Goal: Navigation & Orientation: Find specific page/section

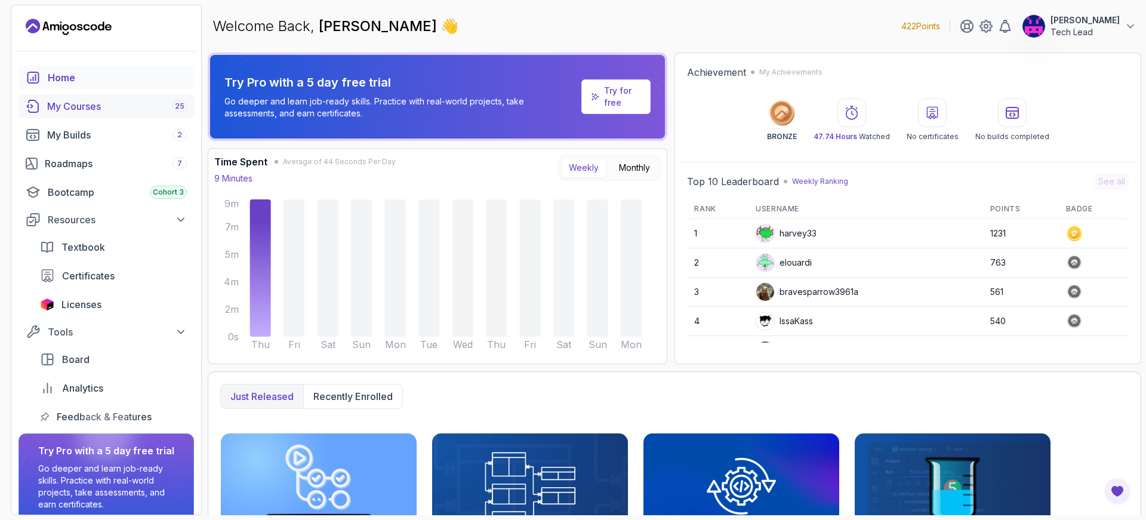
click at [85, 101] on div "My Courses 25" at bounding box center [117, 106] width 140 height 14
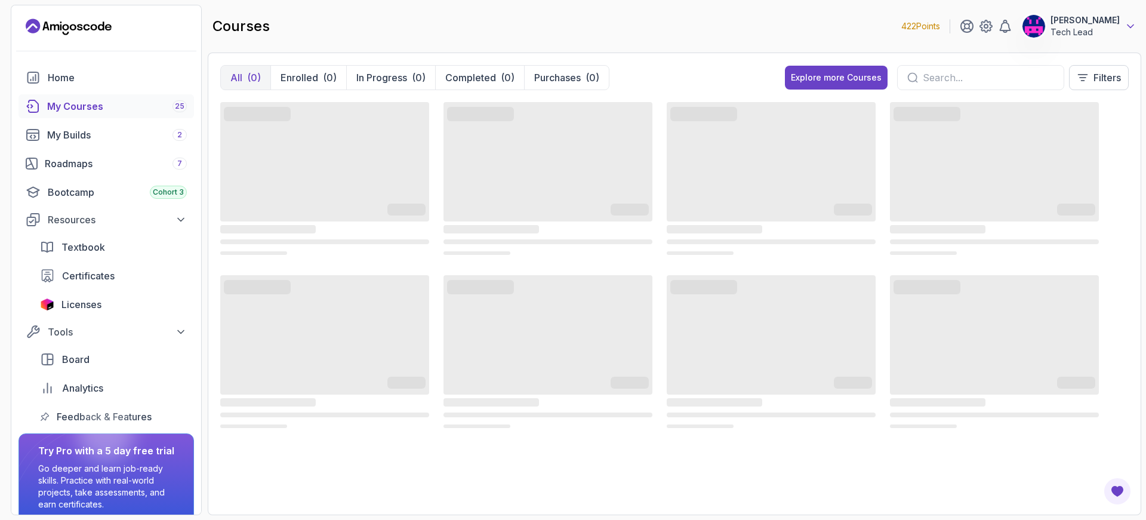
click at [1128, 24] on icon at bounding box center [1131, 26] width 12 height 12
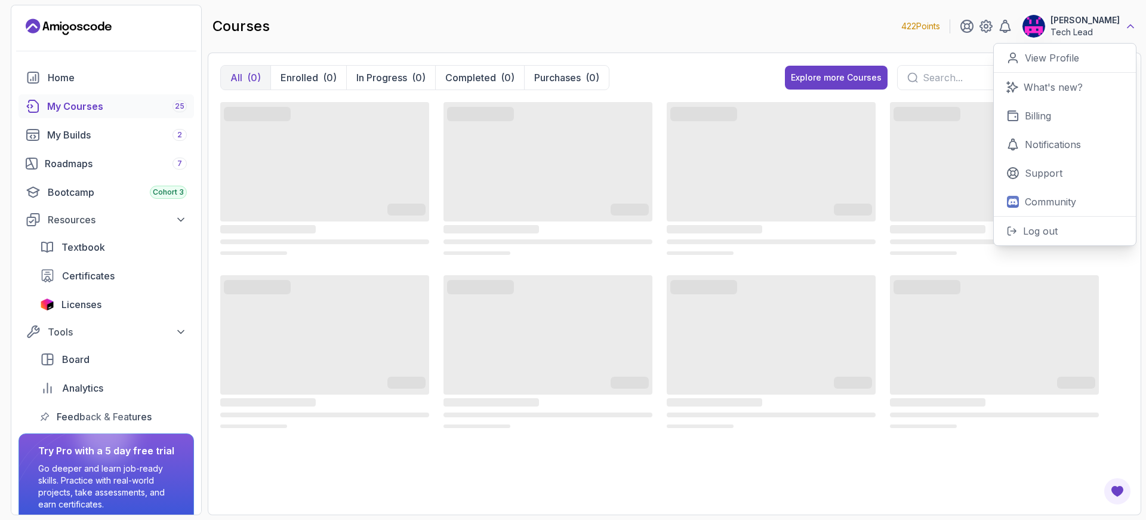
click at [1128, 24] on icon at bounding box center [1131, 26] width 12 height 12
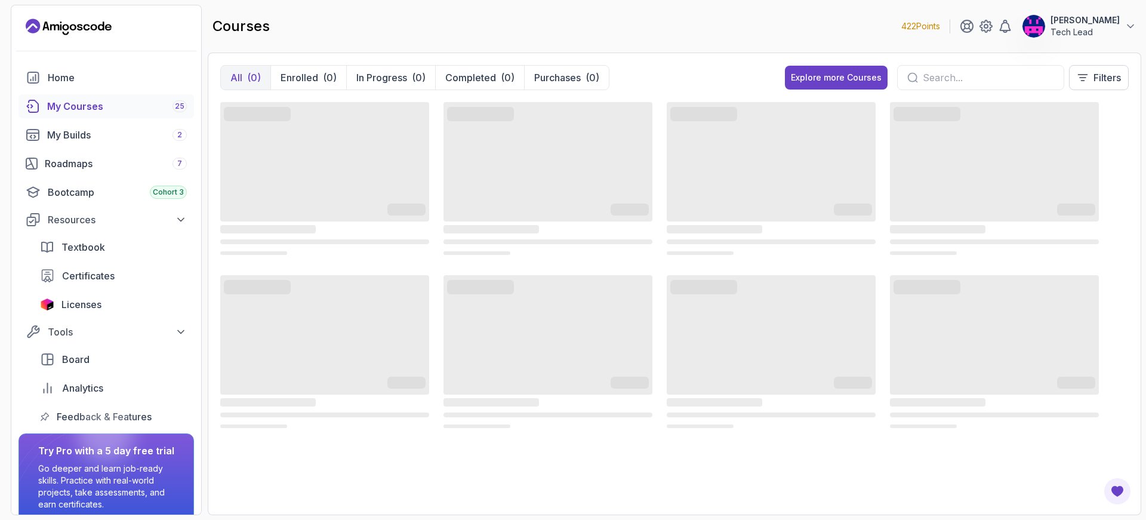
click at [795, 24] on div "courses 422 Points Dipendra Parmar Tech Lead" at bounding box center [675, 26] width 934 height 43
